Goal: Information Seeking & Learning: Learn about a topic

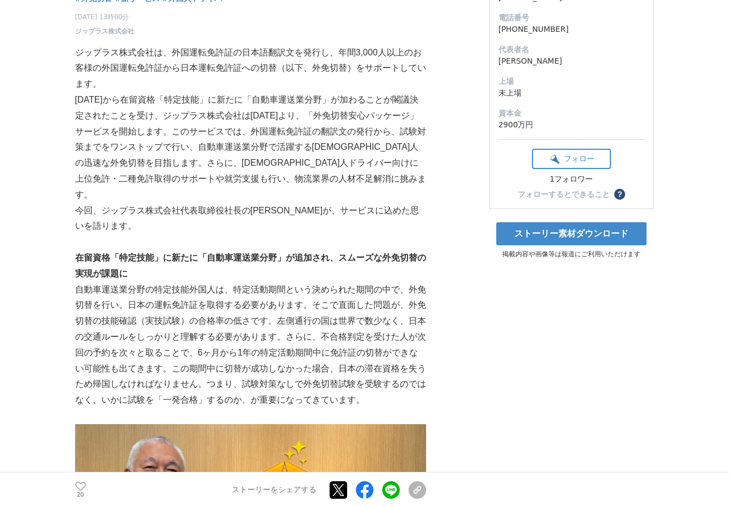
scroll to position [187, 0]
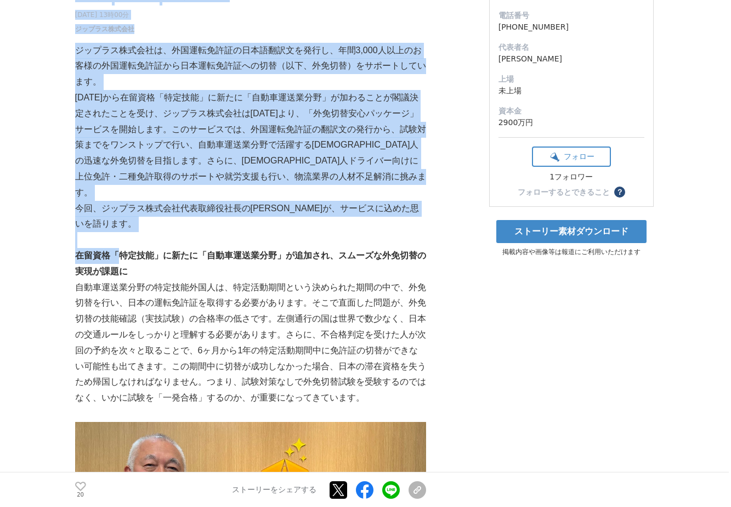
drag, startPoint x: 73, startPoint y: 219, endPoint x: 117, endPoint y: 220, distance: 44.4
click at [117, 251] on strong "在留資格「特定技能」に新たに「自動車運送業分野」が追加され、スムーズな外免切替の実現が課題に" at bounding box center [250, 263] width 351 height 25
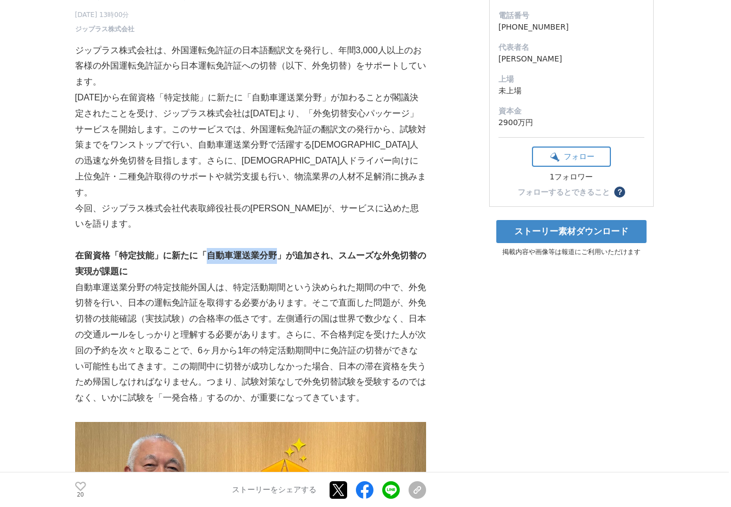
drag, startPoint x: 206, startPoint y: 217, endPoint x: 278, endPoint y: 215, distance: 72.4
click at [278, 251] on strong "在留資格「特定技能」に新たに「自動車運送業分野」が追加され、スムーズな外免切替の実現が課題に" at bounding box center [250, 263] width 351 height 25
copy strong "自動車運送業分野"
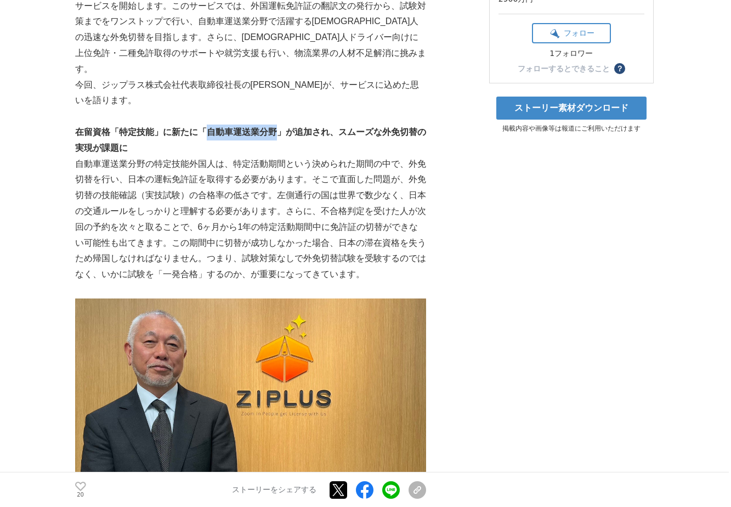
scroll to position [311, 0]
click at [137, 127] on strong "在留資格「特定技能」に新たに「自動車運送業分野」が追加され、スムーズな外免切替の実現が課題に" at bounding box center [250, 139] width 351 height 25
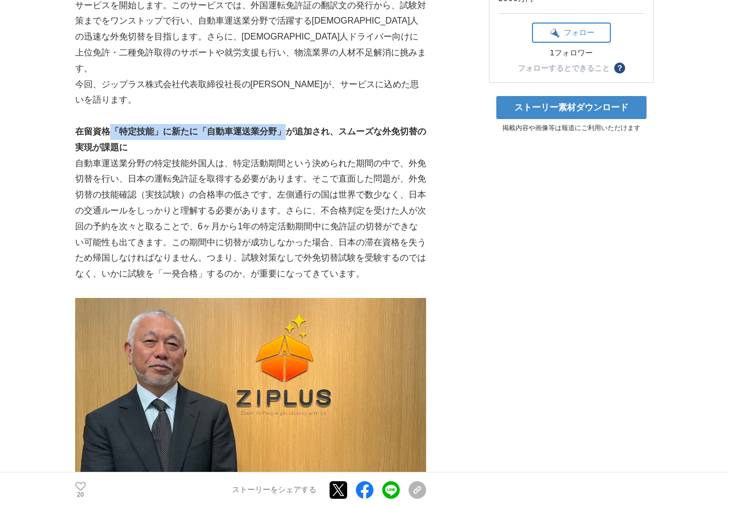
drag, startPoint x: 111, startPoint y: 94, endPoint x: 282, endPoint y: 92, distance: 171.1
click at [282, 127] on strong "在留資格「特定技能」に新たに「自動車運送業分野」が追加され、スムーズな外免切替の実現が課題に" at bounding box center [250, 139] width 351 height 25
